Goal: Task Accomplishment & Management: Use online tool/utility

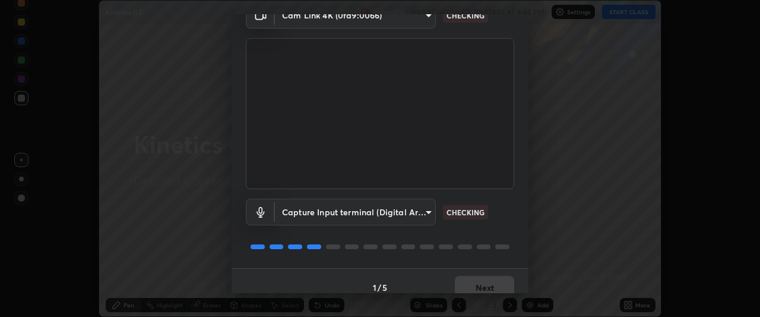
scroll to position [73, 0]
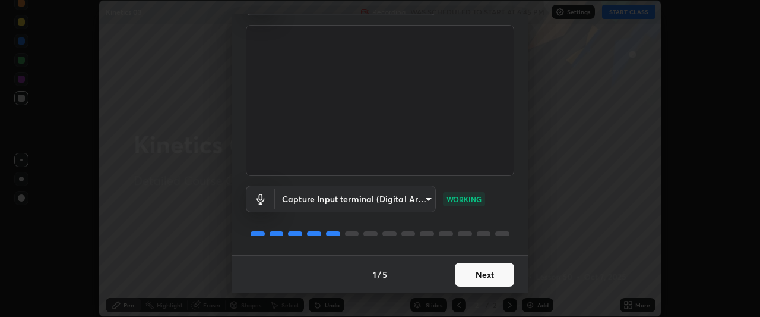
click at [468, 277] on button "Next" at bounding box center [484, 275] width 59 height 24
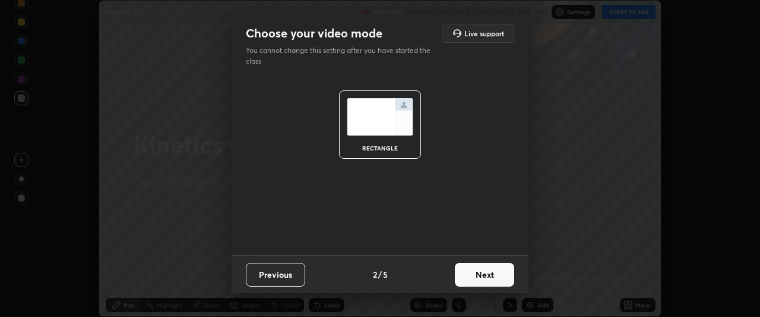
scroll to position [0, 0]
click at [475, 277] on button "Next" at bounding box center [484, 275] width 59 height 24
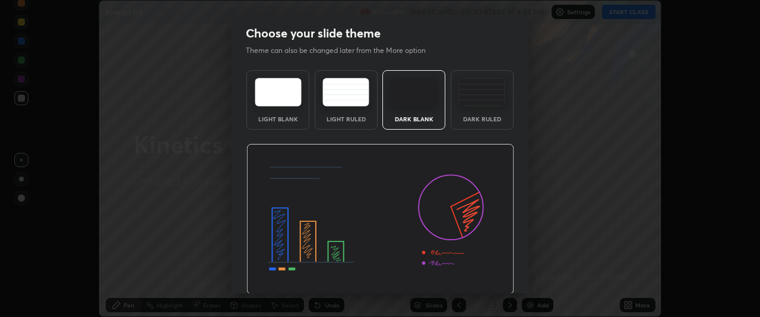
scroll to position [40, 0]
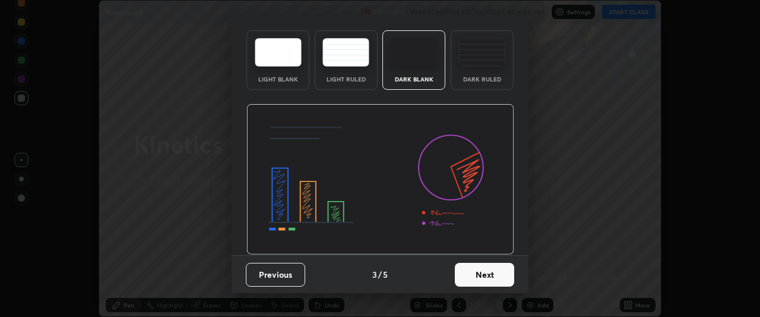
click at [479, 282] on button "Next" at bounding box center [484, 275] width 59 height 24
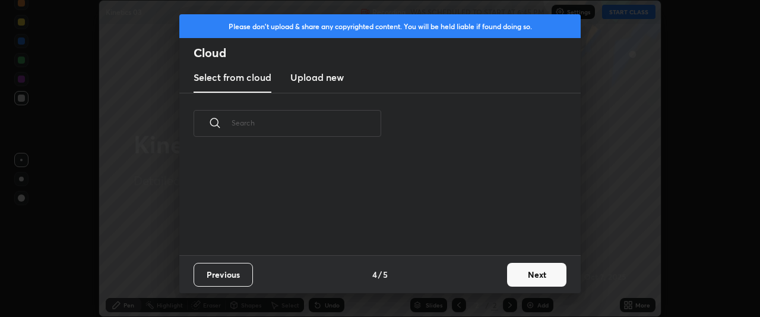
scroll to position [0, 0]
click at [528, 276] on button "Next" at bounding box center [536, 275] width 59 height 24
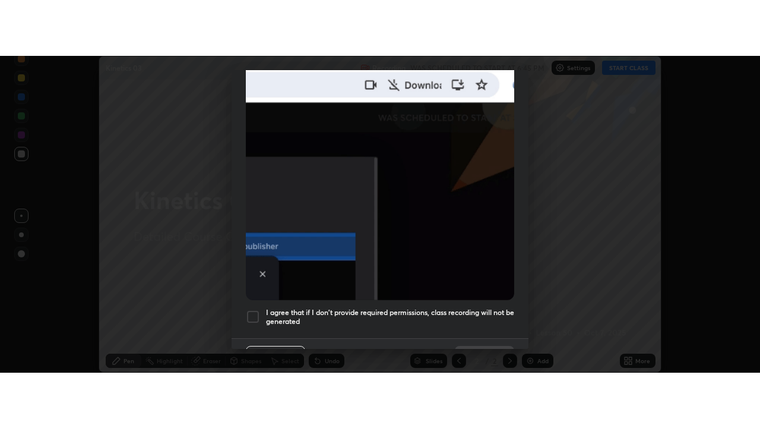
scroll to position [315, 0]
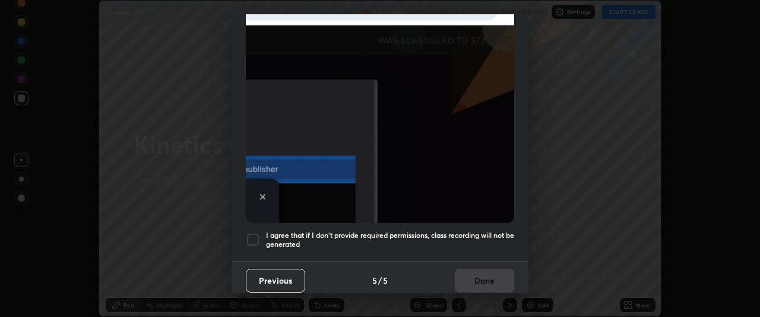
click at [253, 232] on div at bounding box center [253, 239] width 14 height 14
click at [472, 279] on button "Done" at bounding box center [484, 281] width 59 height 24
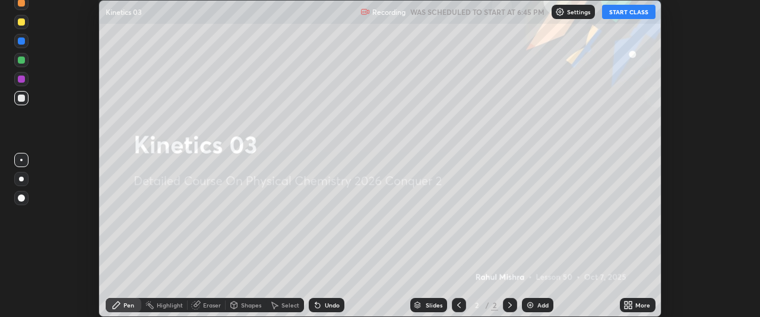
click at [623, 16] on button "START CLASS" at bounding box center [628, 12] width 53 height 14
click at [625, 302] on icon at bounding box center [626, 302] width 3 height 3
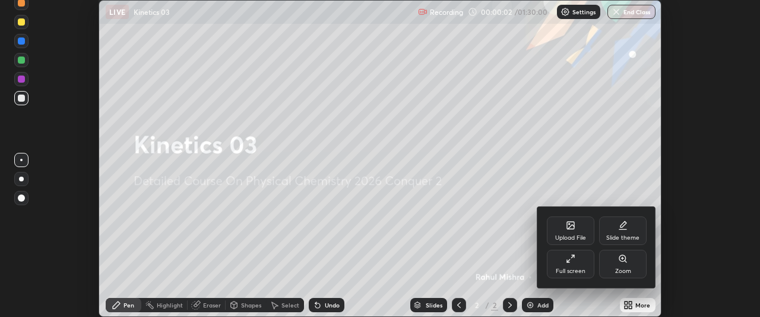
click at [569, 263] on div "Full screen" at bounding box center [571, 264] width 48 height 29
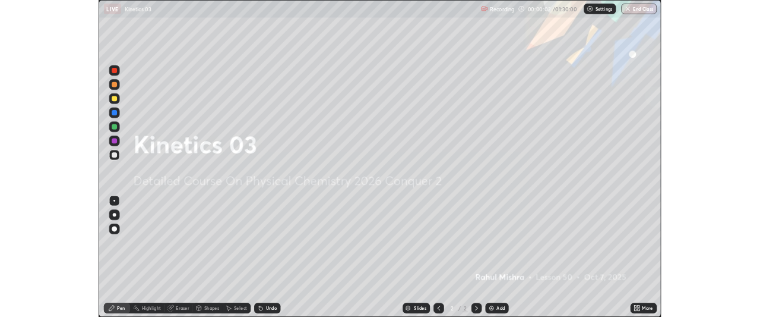
scroll to position [428, 760]
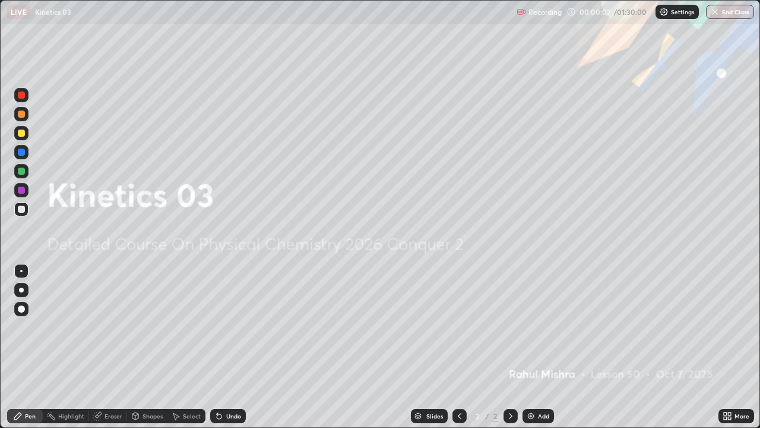
click at [534, 316] on img at bounding box center [531, 416] width 10 height 10
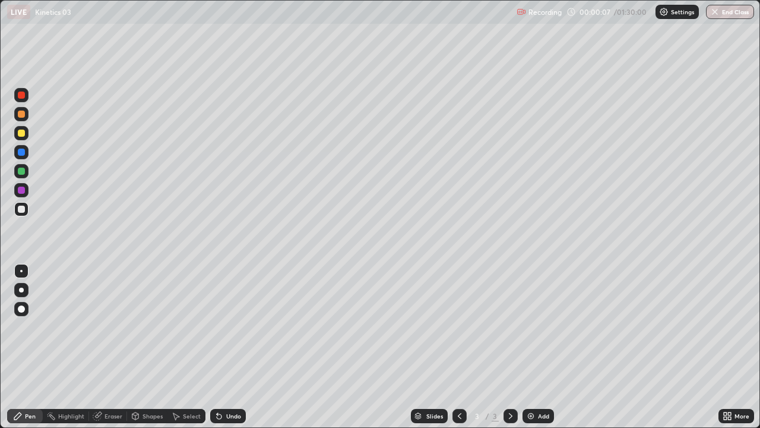
click at [23, 174] on div at bounding box center [21, 171] width 7 height 7
click at [23, 209] on div at bounding box center [21, 209] width 7 height 7
click at [24, 172] on div at bounding box center [21, 171] width 7 height 7
click at [114, 316] on div "Eraser" at bounding box center [114, 416] width 18 height 6
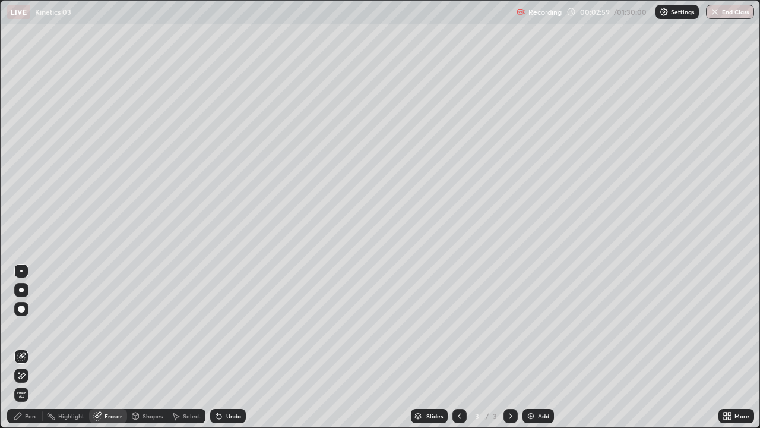
click at [37, 316] on div "Pen" at bounding box center [25, 416] width 36 height 14
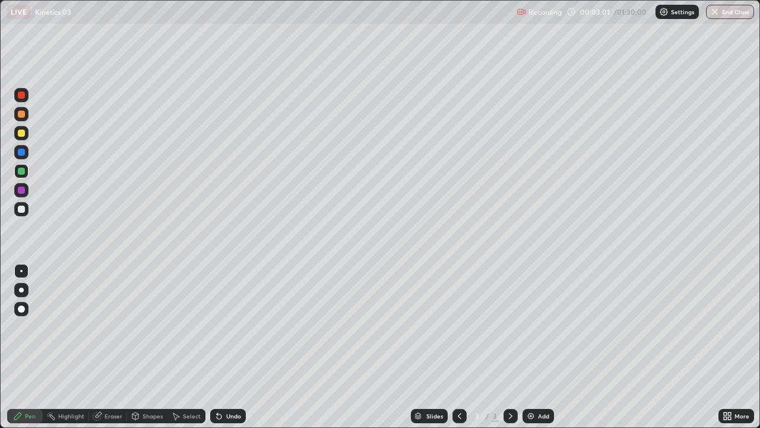
click at [21, 211] on div at bounding box center [21, 209] width 7 height 7
click at [532, 316] on img at bounding box center [531, 416] width 10 height 10
click at [533, 316] on img at bounding box center [531, 416] width 10 height 10
click at [529, 316] on img at bounding box center [531, 416] width 10 height 10
click at [20, 135] on div at bounding box center [21, 133] width 7 height 7
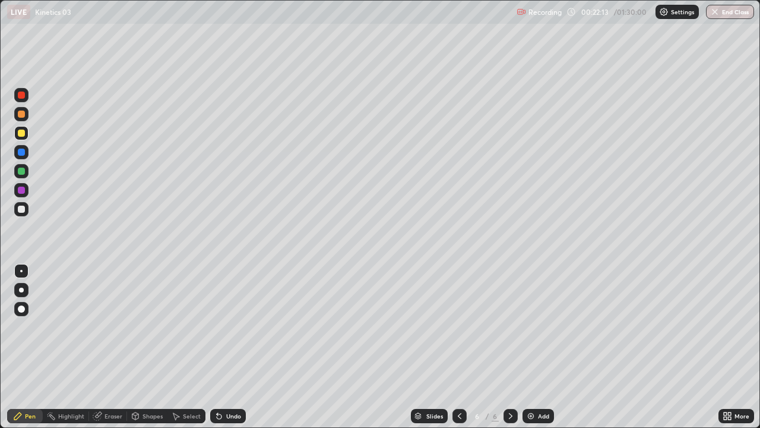
click at [21, 212] on div at bounding box center [21, 209] width 7 height 7
click at [22, 172] on div at bounding box center [21, 171] width 7 height 7
click at [18, 209] on div at bounding box center [21, 209] width 7 height 7
click at [531, 316] on img at bounding box center [531, 416] width 10 height 10
click at [21, 138] on div at bounding box center [21, 133] width 14 height 14
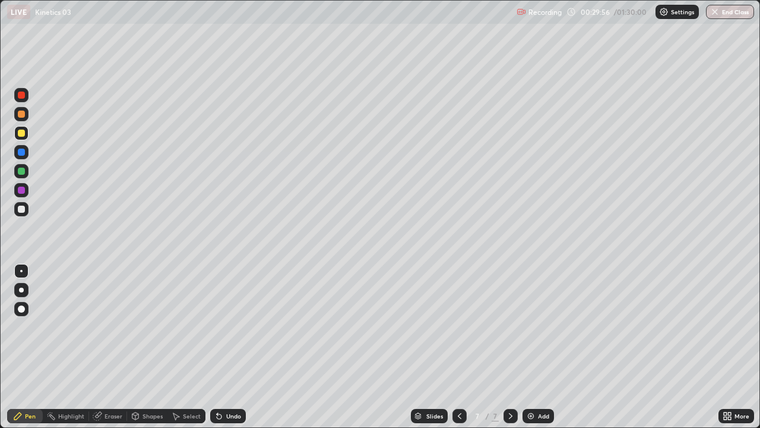
click at [21, 211] on div at bounding box center [21, 209] width 7 height 7
click at [23, 174] on div at bounding box center [21, 171] width 7 height 7
click at [21, 191] on div at bounding box center [21, 190] width 7 height 7
click at [22, 210] on div at bounding box center [21, 209] width 7 height 7
click at [18, 192] on div at bounding box center [21, 190] width 14 height 14
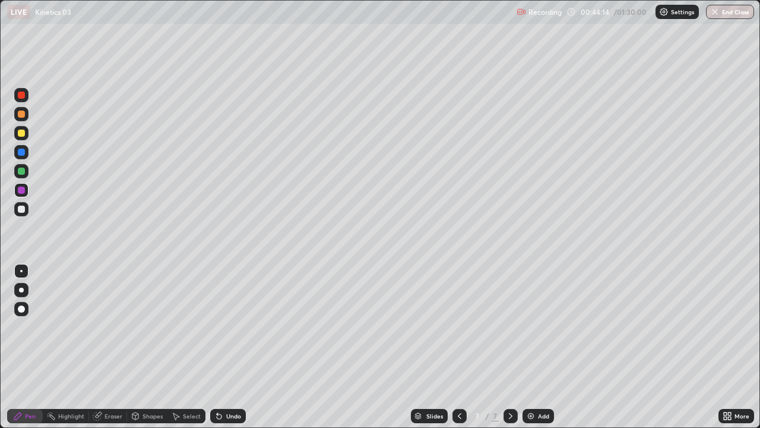
click at [536, 316] on div "Add" at bounding box center [538, 416] width 31 height 14
click at [21, 171] on div at bounding box center [21, 171] width 7 height 7
click at [18, 208] on div at bounding box center [21, 209] width 7 height 7
click at [184, 316] on div "Select" at bounding box center [187, 416] width 38 height 14
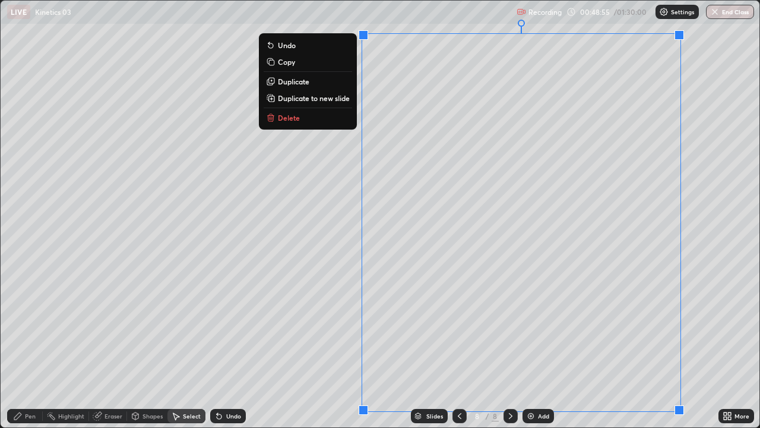
click at [329, 98] on p "Duplicate to new slide" at bounding box center [314, 98] width 72 height 10
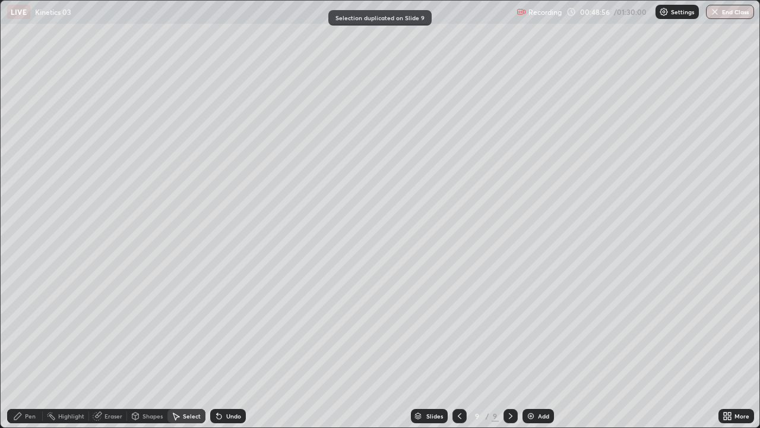
click at [26, 316] on div "Pen" at bounding box center [30, 416] width 11 height 6
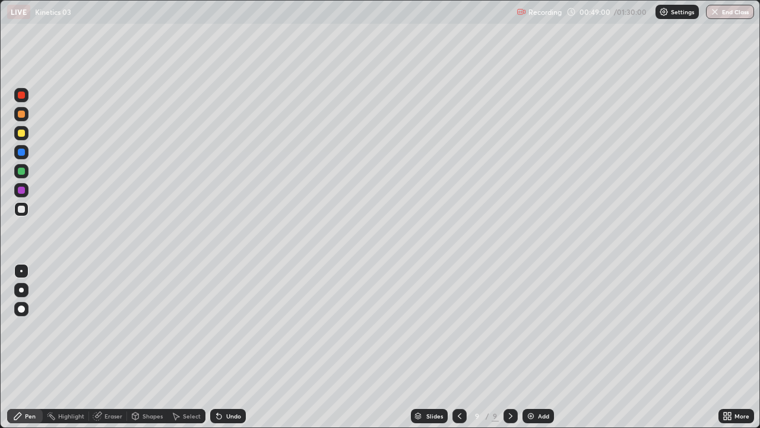
click at [22, 133] on div at bounding box center [21, 133] width 7 height 7
click at [24, 209] on div at bounding box center [21, 209] width 7 height 7
click at [103, 316] on div "Eraser" at bounding box center [108, 416] width 38 height 14
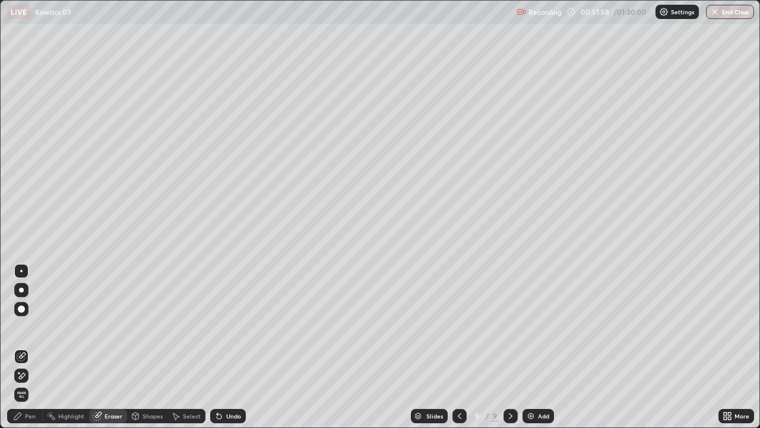
click at [23, 316] on icon at bounding box center [22, 376] width 10 height 10
click at [34, 316] on div "Pen" at bounding box center [30, 416] width 11 height 6
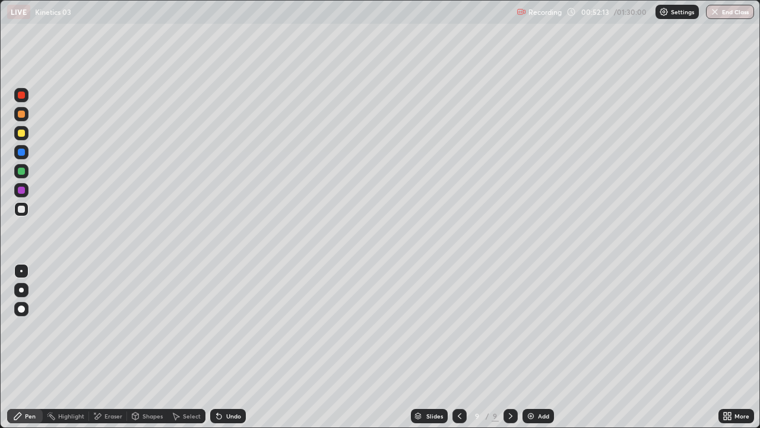
click at [24, 173] on div at bounding box center [21, 171] width 7 height 7
click at [119, 316] on div "Eraser" at bounding box center [114, 416] width 18 height 6
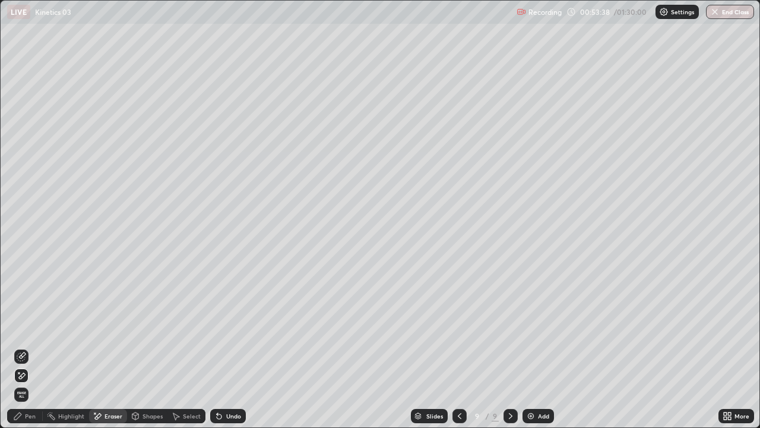
click at [230, 316] on div "Undo" at bounding box center [233, 416] width 15 height 6
click at [29, 316] on div "Pen" at bounding box center [30, 416] width 11 height 6
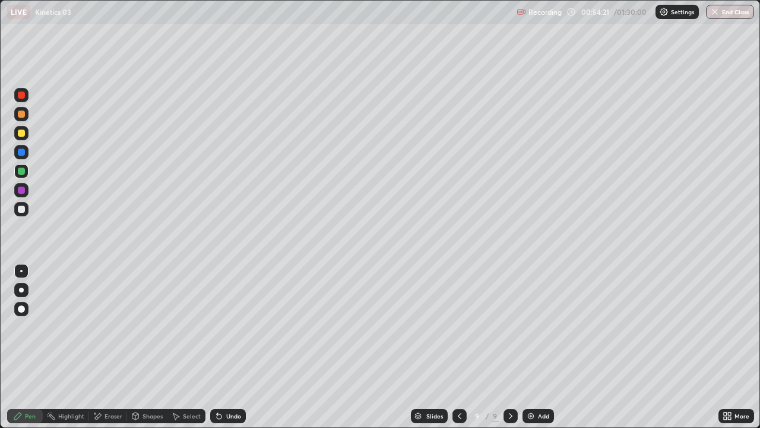
click at [226, 316] on div "Undo" at bounding box center [233, 416] width 15 height 6
click at [228, 316] on div "Undo" at bounding box center [228, 416] width 36 height 14
click at [231, 316] on div "Undo" at bounding box center [228, 416] width 36 height 14
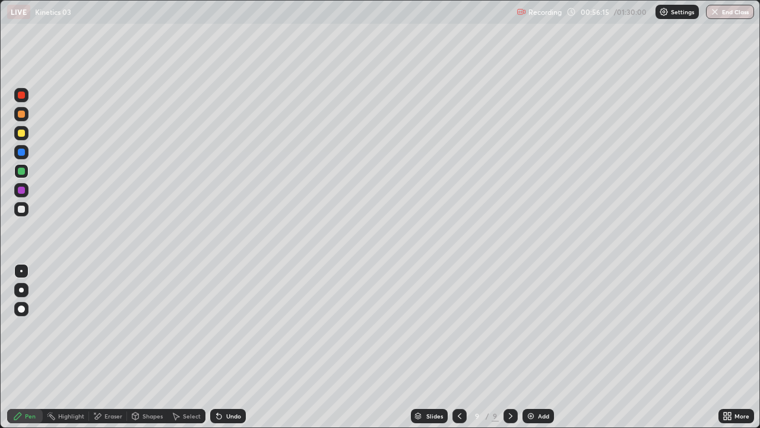
click at [115, 316] on div "Eraser" at bounding box center [108, 416] width 38 height 14
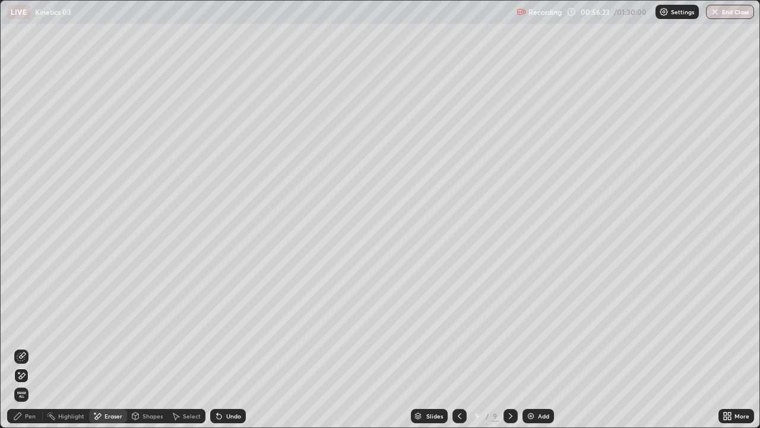
click at [31, 316] on div "Pen" at bounding box center [30, 416] width 11 height 6
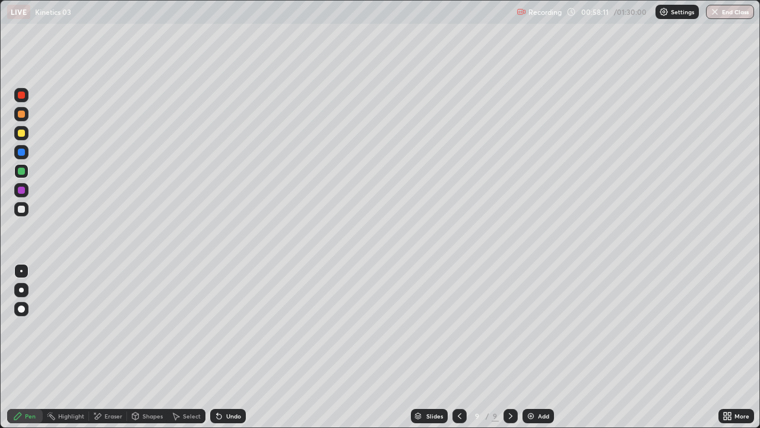
click at [532, 316] on img at bounding box center [531, 416] width 10 height 10
click at [28, 137] on div at bounding box center [21, 133] width 14 height 14
click at [23, 177] on div at bounding box center [21, 171] width 14 height 14
click at [23, 209] on div at bounding box center [21, 209] width 7 height 7
click at [22, 175] on div at bounding box center [21, 171] width 14 height 14
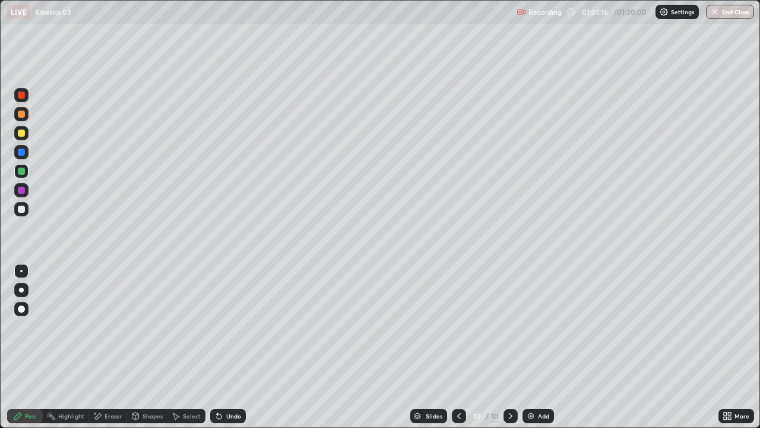
click at [108, 316] on div "Eraser" at bounding box center [114, 416] width 18 height 6
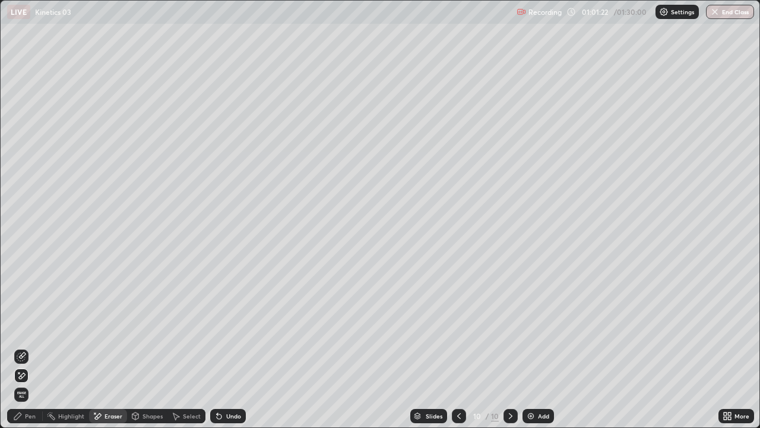
click at [34, 316] on div "Pen" at bounding box center [25, 416] width 36 height 14
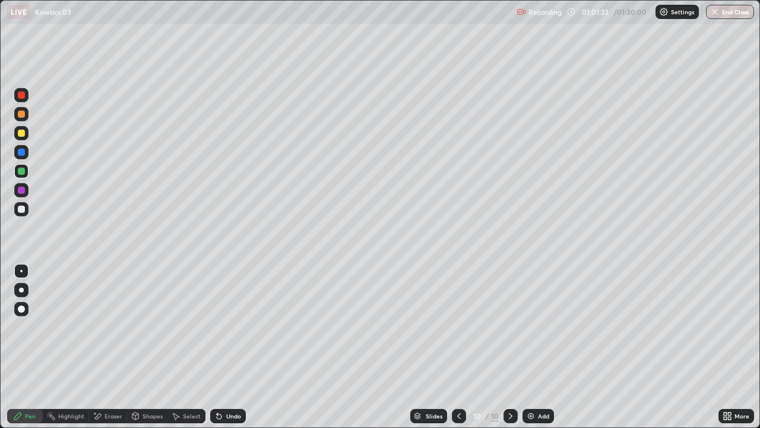
click at [22, 212] on div at bounding box center [21, 209] width 7 height 7
click at [23, 134] on div at bounding box center [21, 133] width 7 height 7
click at [20, 171] on div at bounding box center [21, 171] width 7 height 7
click at [534, 316] on img at bounding box center [531, 416] width 10 height 10
click at [723, 14] on button "End Class" at bounding box center [730, 12] width 48 height 14
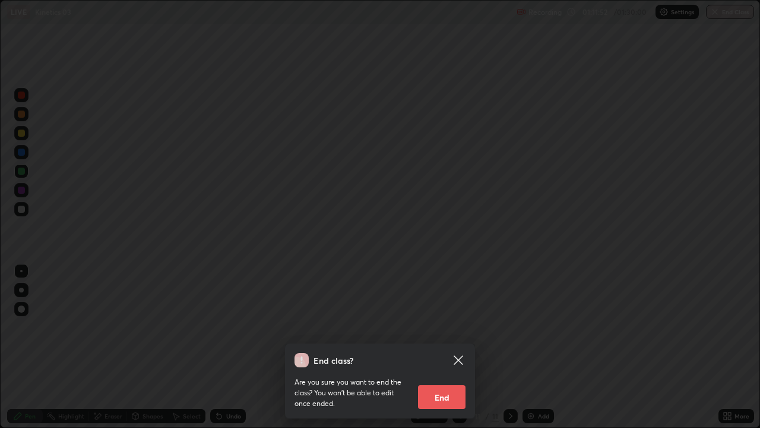
click at [448, 316] on button "End" at bounding box center [442, 397] width 48 height 24
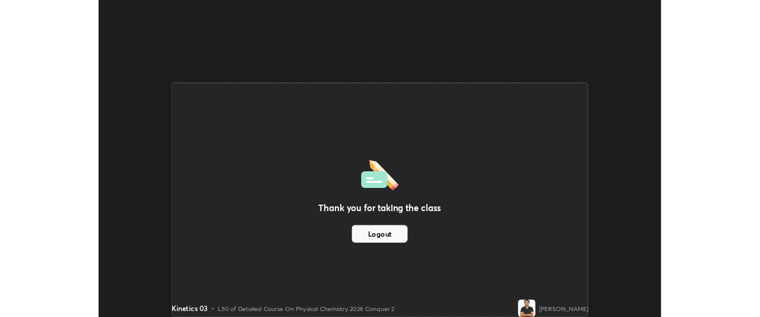
scroll to position [59097, 58653]
